Goal: Transaction & Acquisition: Purchase product/service

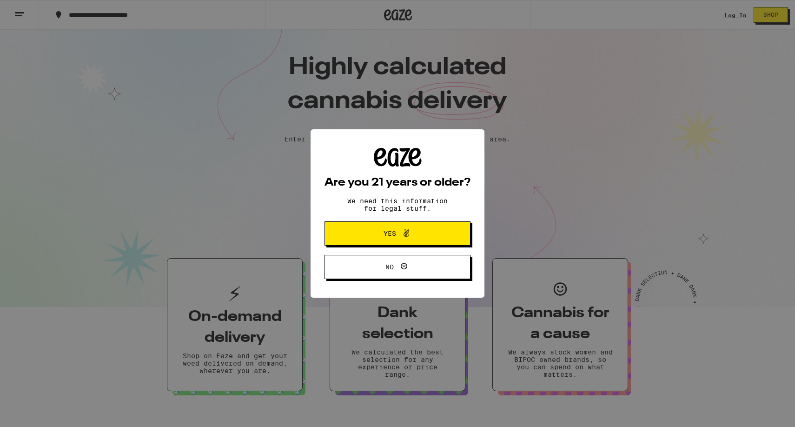
click at [434, 234] on button "Yes" at bounding box center [398, 233] width 146 height 24
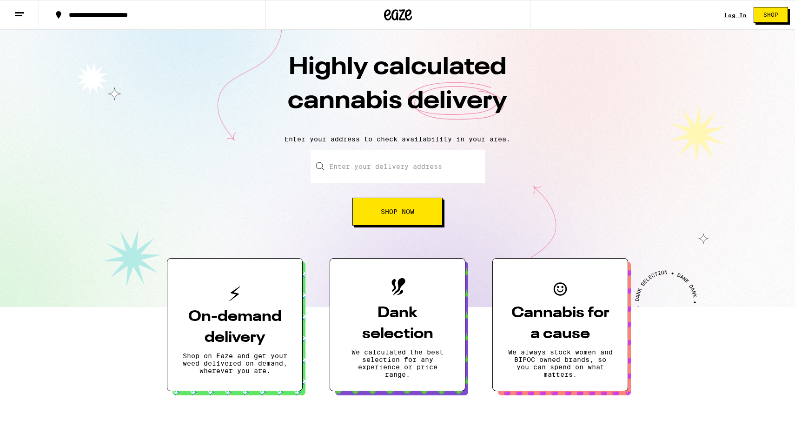
click at [735, 13] on link "Log In" at bounding box center [736, 15] width 22 height 6
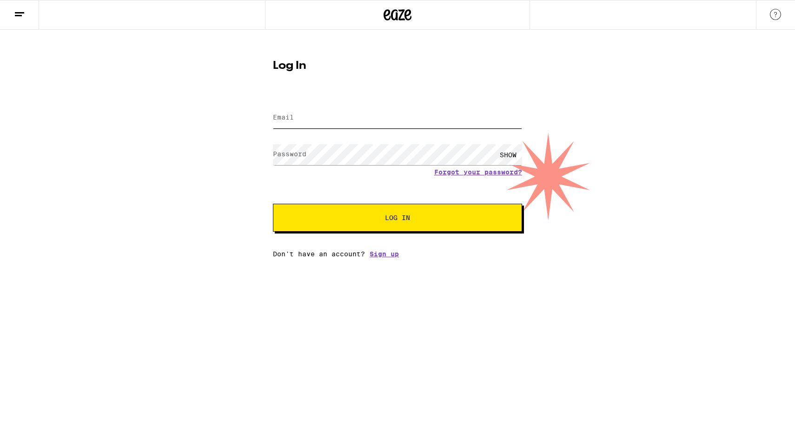
type input "[EMAIL_ADDRESS][DOMAIN_NAME]"
click at [398, 219] on button "Log In" at bounding box center [397, 218] width 249 height 28
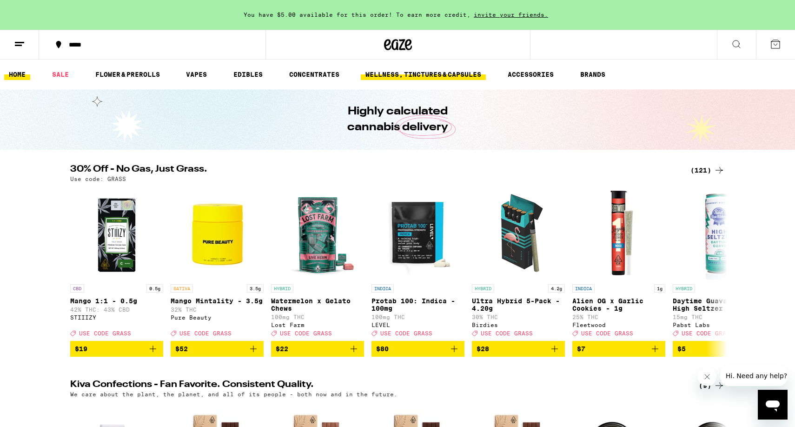
click at [428, 72] on link "WELLNESS, TINCTURES & CAPSULES" at bounding box center [423, 74] width 125 height 11
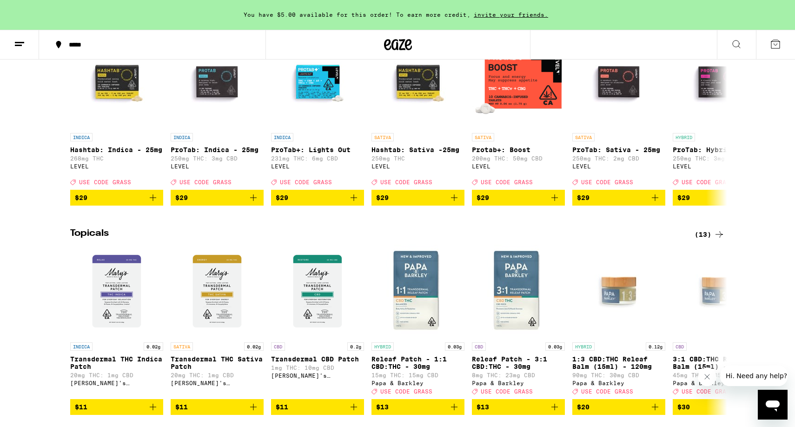
scroll to position [789, 0]
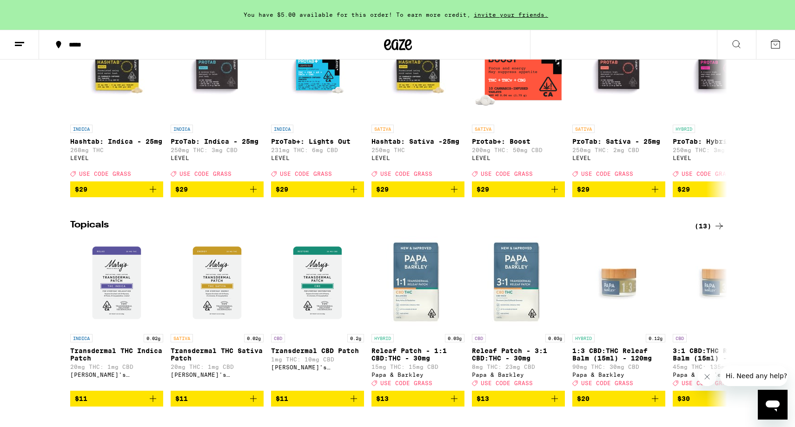
click at [711, 232] on div "(13)" at bounding box center [710, 226] width 30 height 11
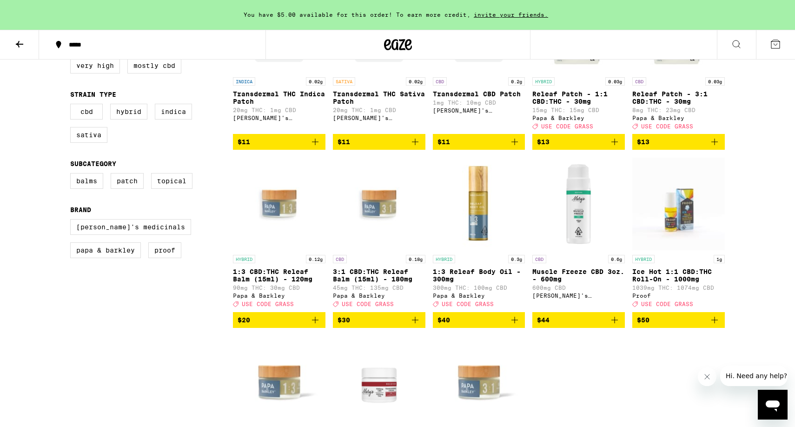
scroll to position [333, 0]
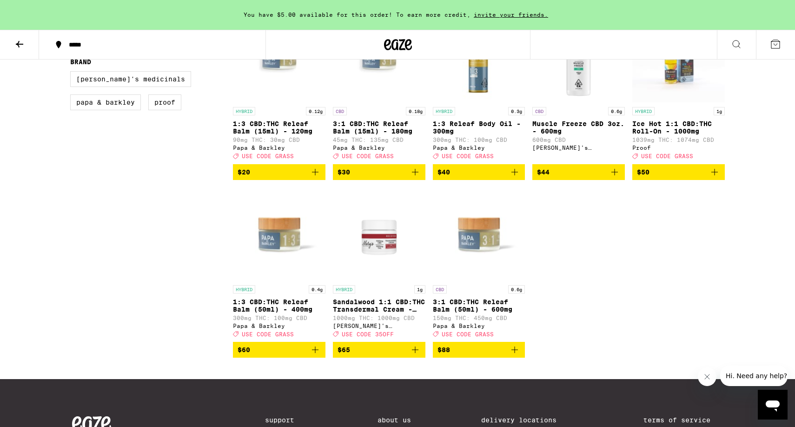
click at [378, 265] on img "Open page for Sandalwood 1:1 CBD:THC Transdermal Cream - 1000mg from Mary's Med…" at bounding box center [379, 233] width 93 height 93
